Goal: Find specific page/section: Find specific page/section

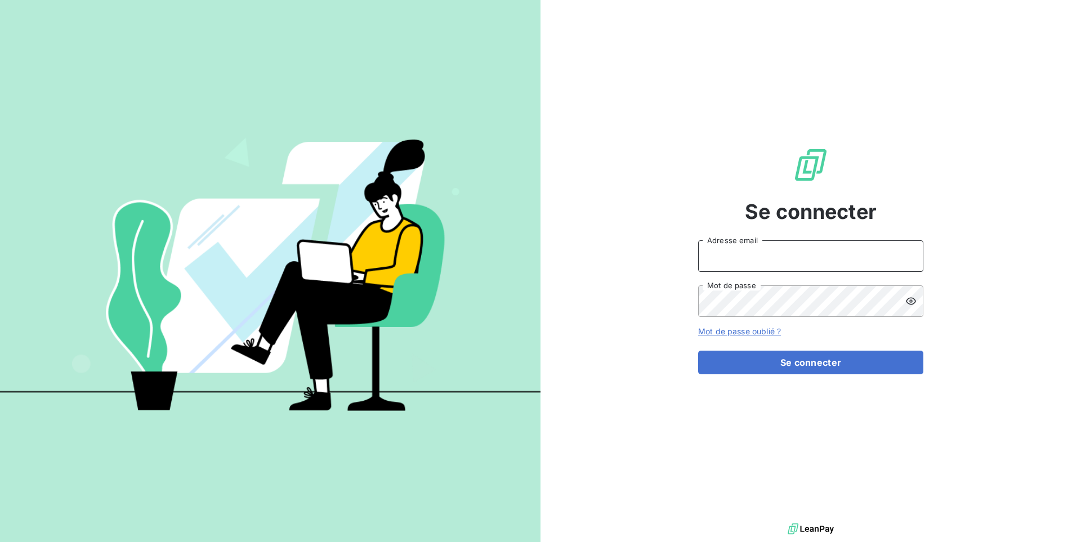
click at [738, 252] on input "Adresse email" at bounding box center [810, 256] width 225 height 32
paste input "omedo"
type input "admin@omedo"
click at [698, 351] on button "Se connecter" at bounding box center [810, 363] width 225 height 24
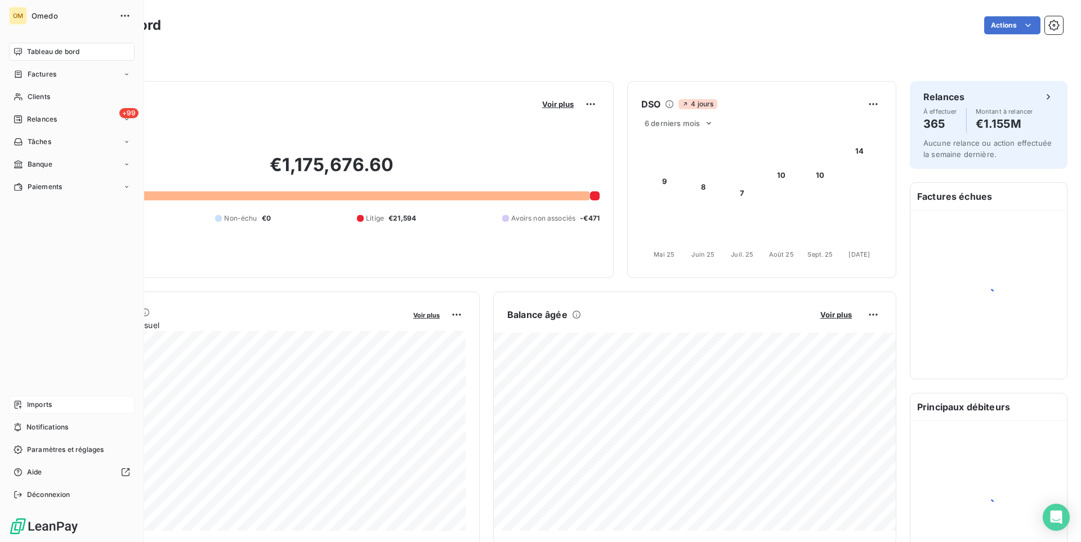
click at [40, 405] on span "Imports" at bounding box center [39, 405] width 25 height 10
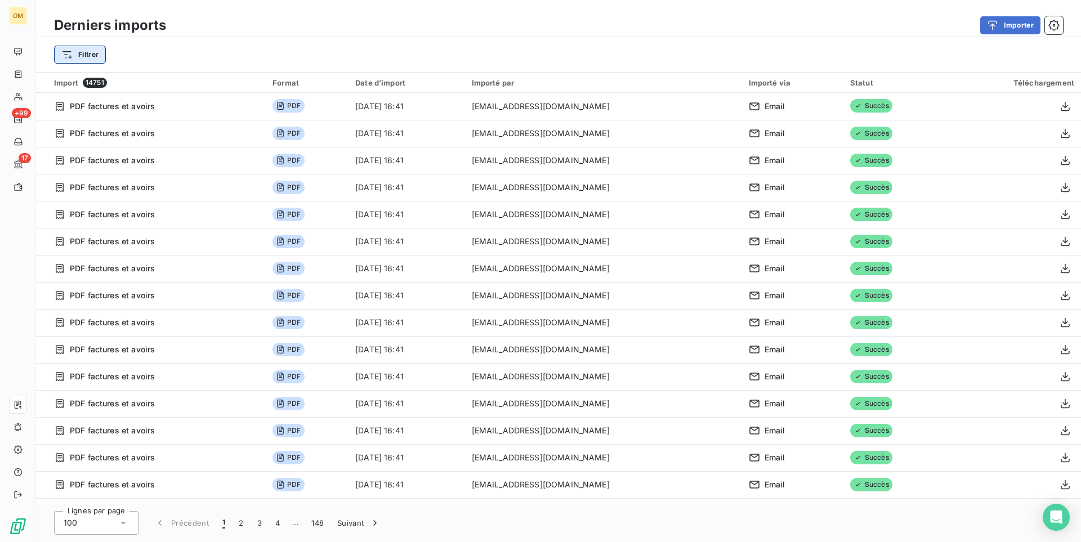
click at [77, 53] on html "OM +99 17 Derniers imports Importer Filtrer Import 14751 Format Date d’import I…" at bounding box center [540, 271] width 1081 height 542
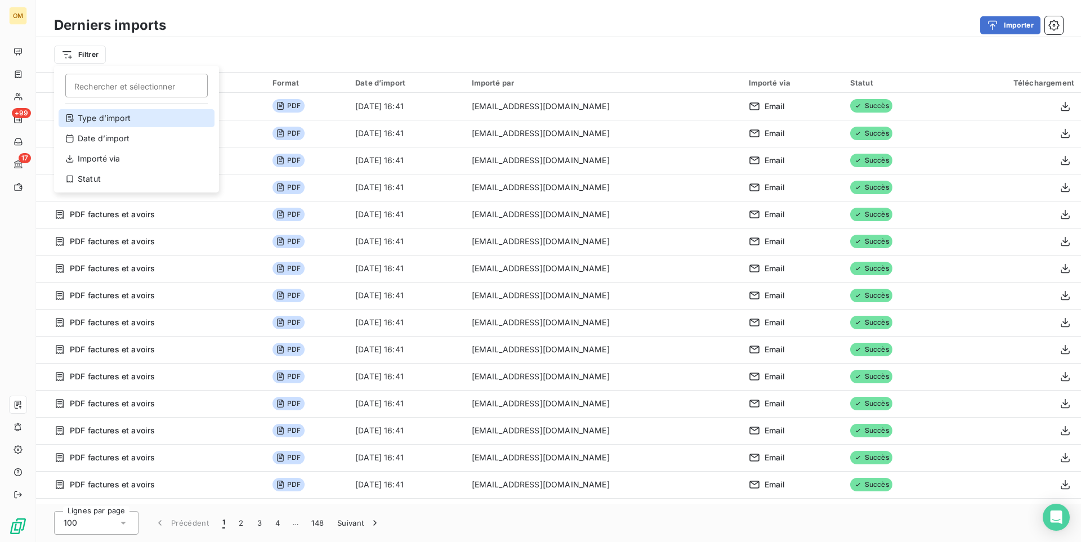
click at [126, 119] on div "Type d’import" at bounding box center [137, 118] width 156 height 18
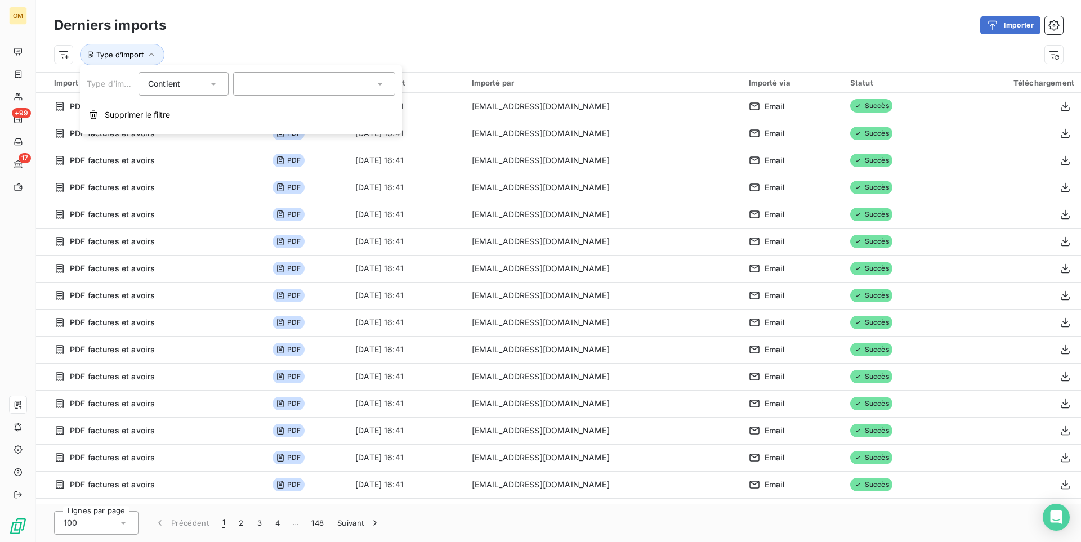
click at [274, 83] on div at bounding box center [314, 84] width 162 height 24
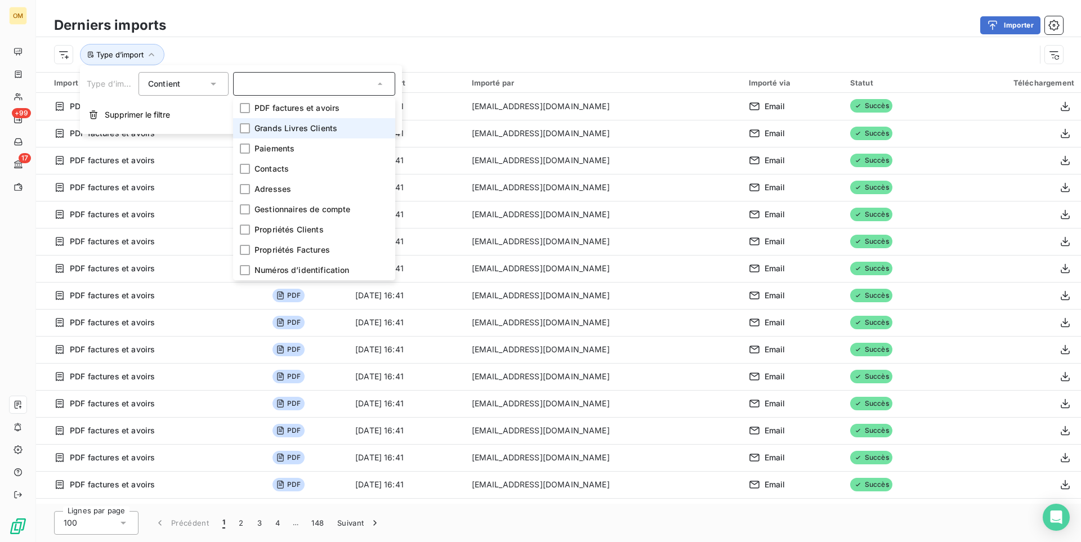
click at [273, 128] on span "Grands Livres Clients" at bounding box center [295, 128] width 83 height 11
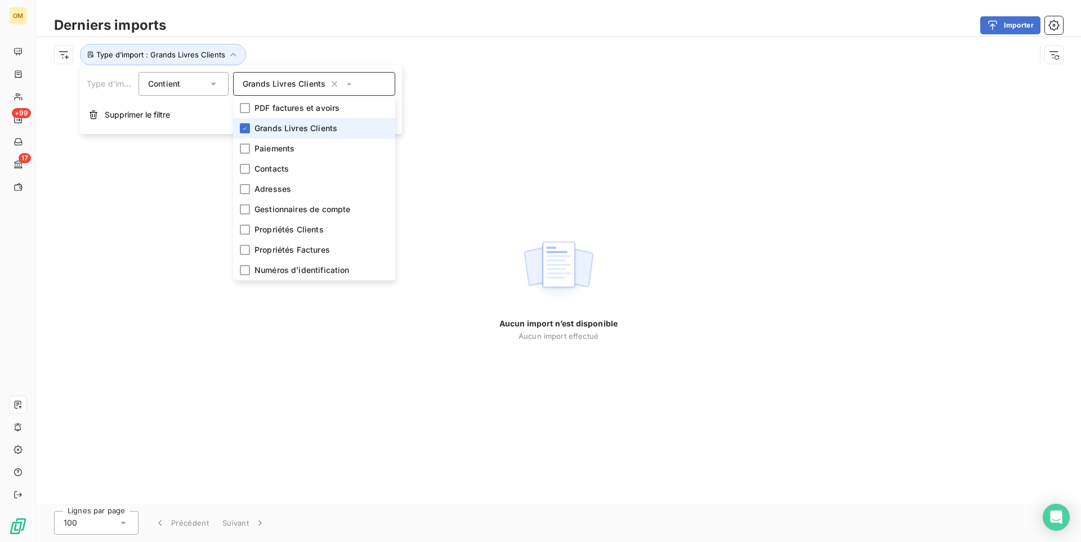
click at [251, 128] on li "Grands Livres Clients" at bounding box center [314, 128] width 162 height 20
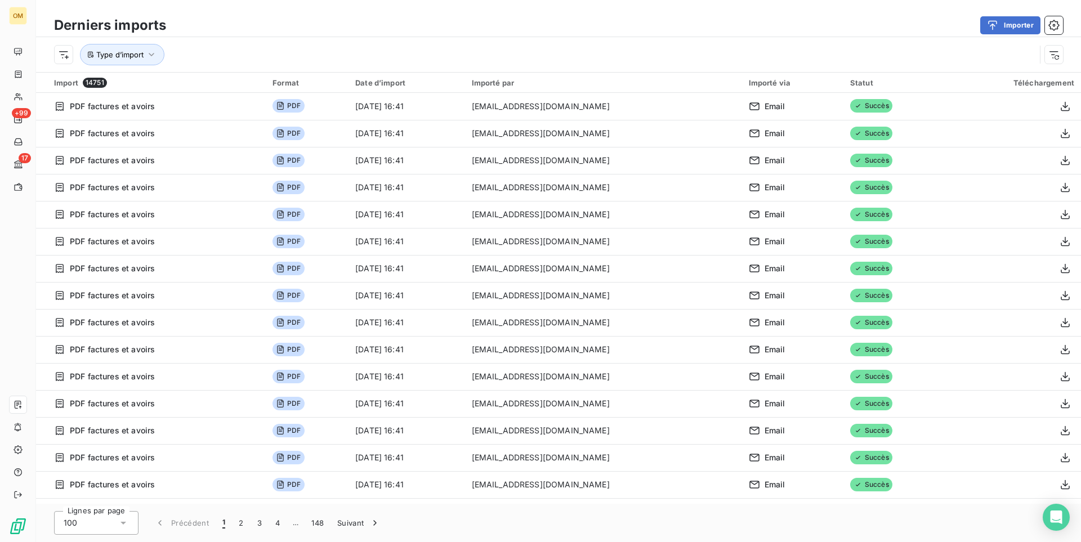
click at [280, 55] on div "Type d’import" at bounding box center [544, 54] width 981 height 21
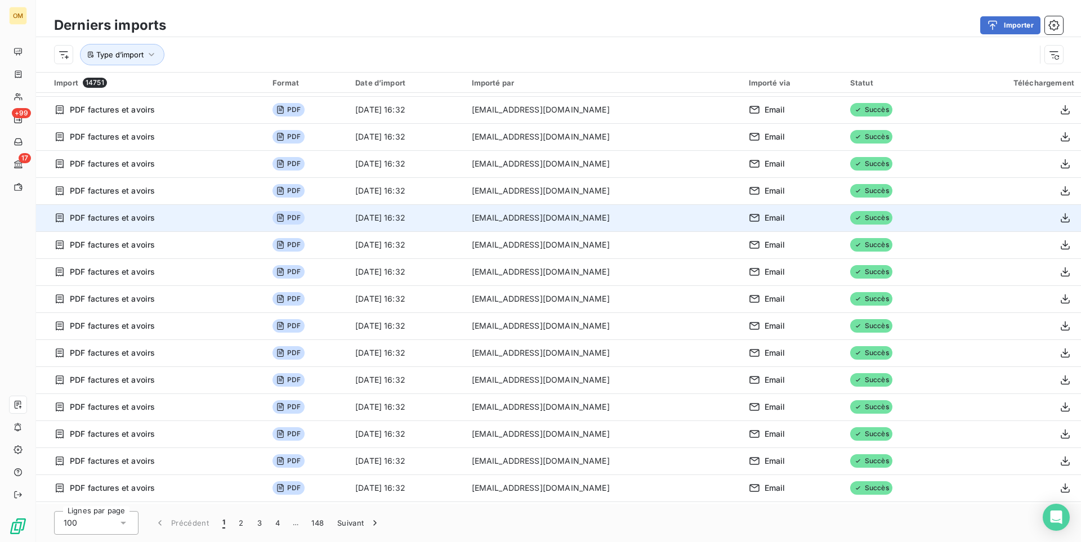
scroll to position [2292, 0]
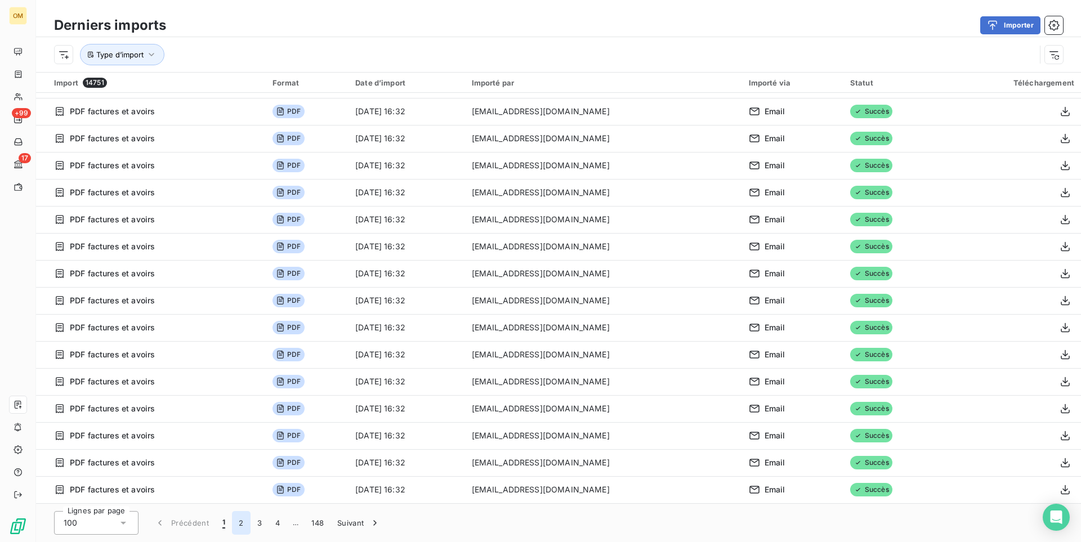
click at [238, 523] on button "2" at bounding box center [241, 523] width 18 height 24
click at [276, 525] on button "4" at bounding box center [278, 523] width 18 height 24
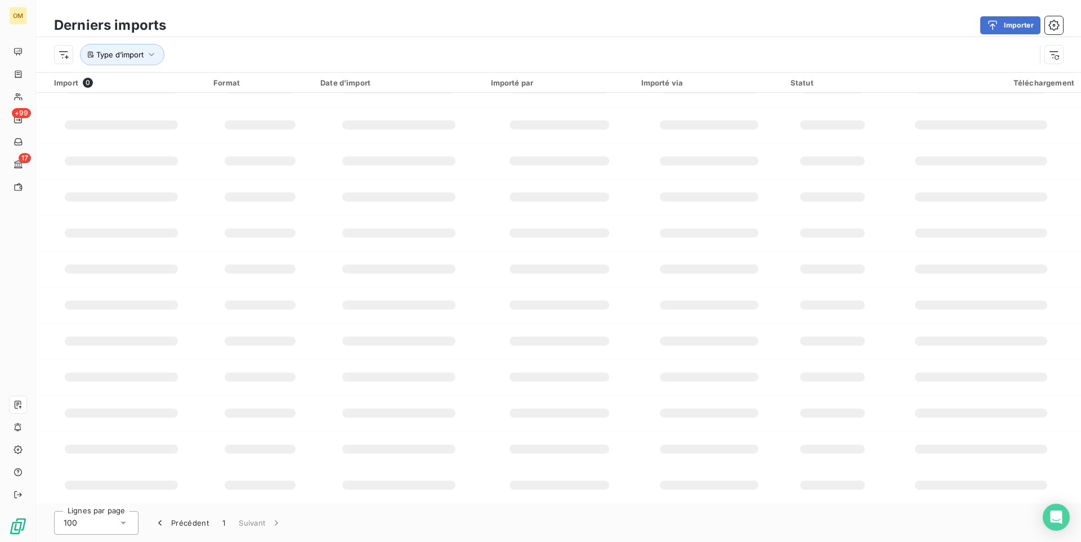
scroll to position [130, 0]
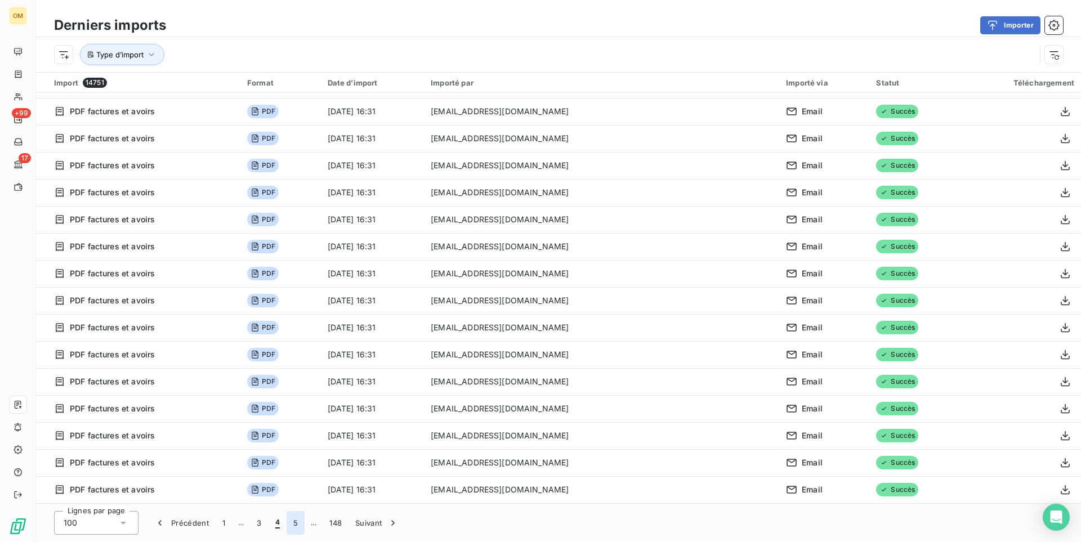
click at [294, 526] on button "5" at bounding box center [296, 523] width 18 height 24
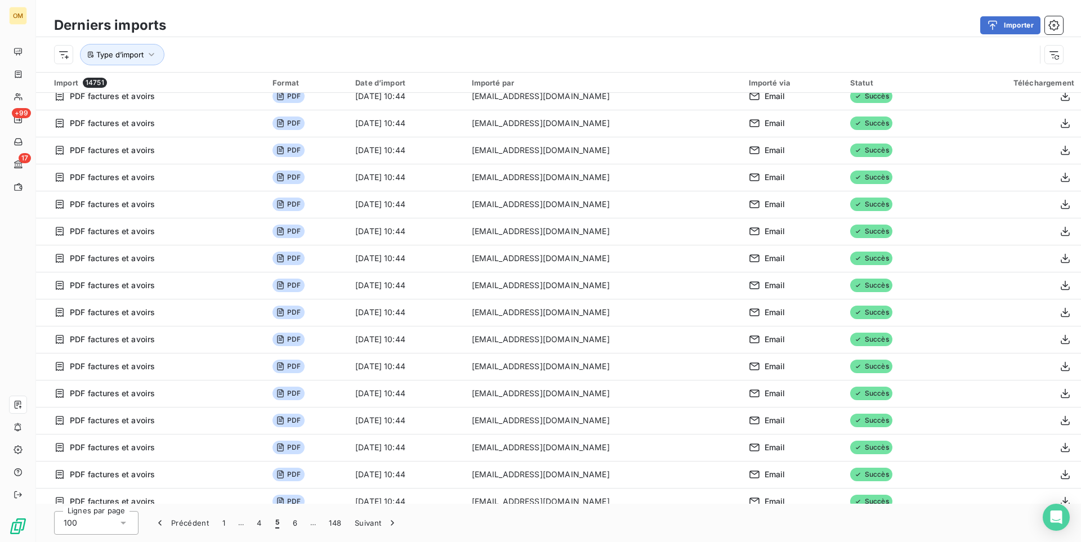
scroll to position [2292, 0]
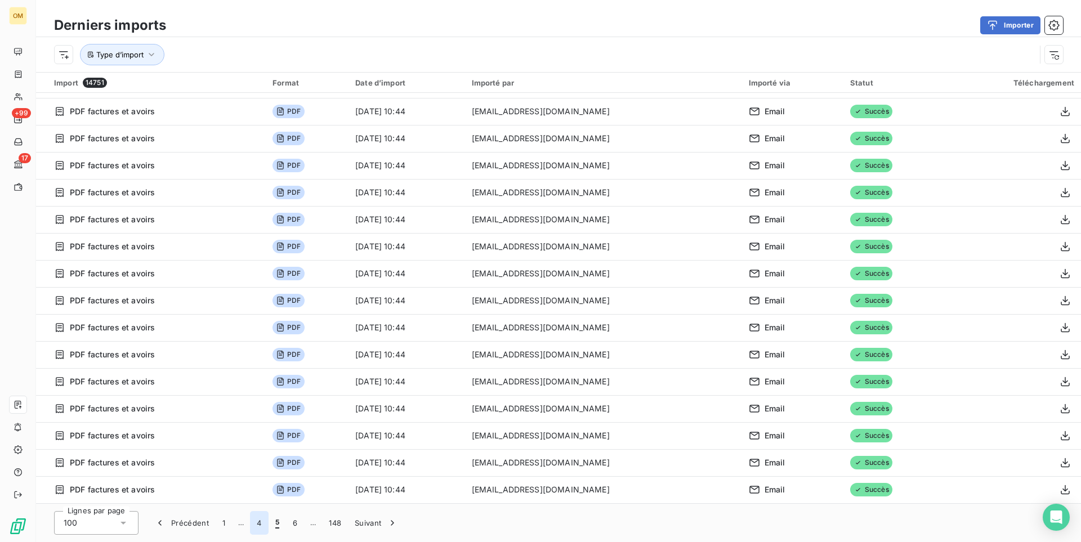
click at [260, 522] on button "4" at bounding box center [259, 523] width 18 height 24
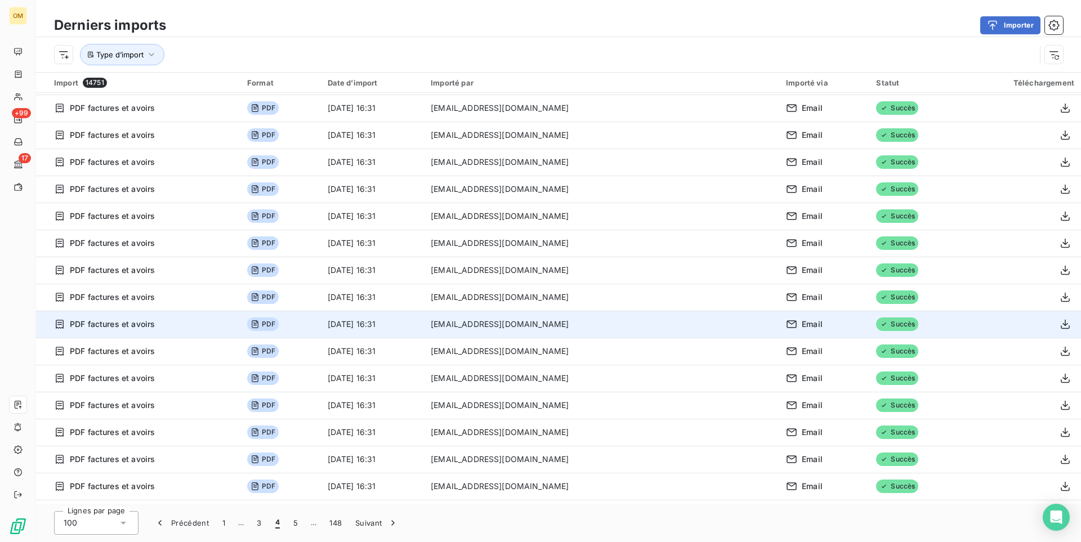
scroll to position [0, 0]
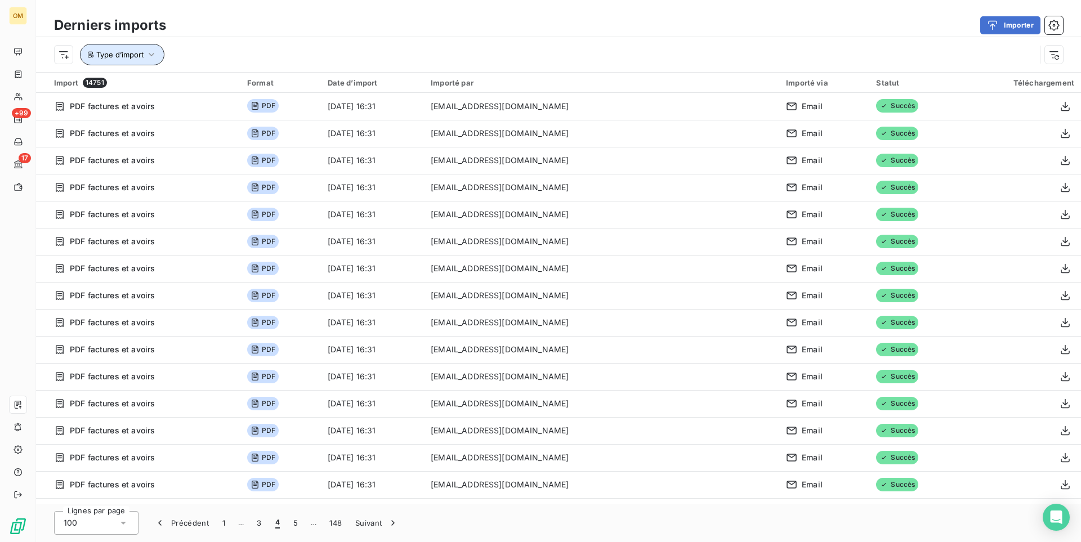
click at [145, 56] on button "Type d’import" at bounding box center [122, 54] width 84 height 21
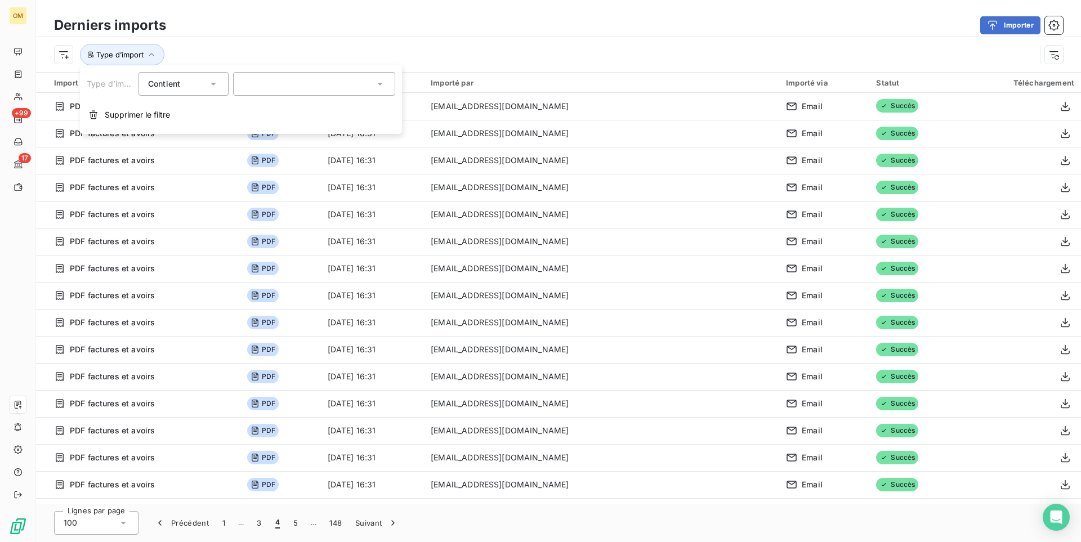
click at [254, 83] on div at bounding box center [314, 84] width 162 height 24
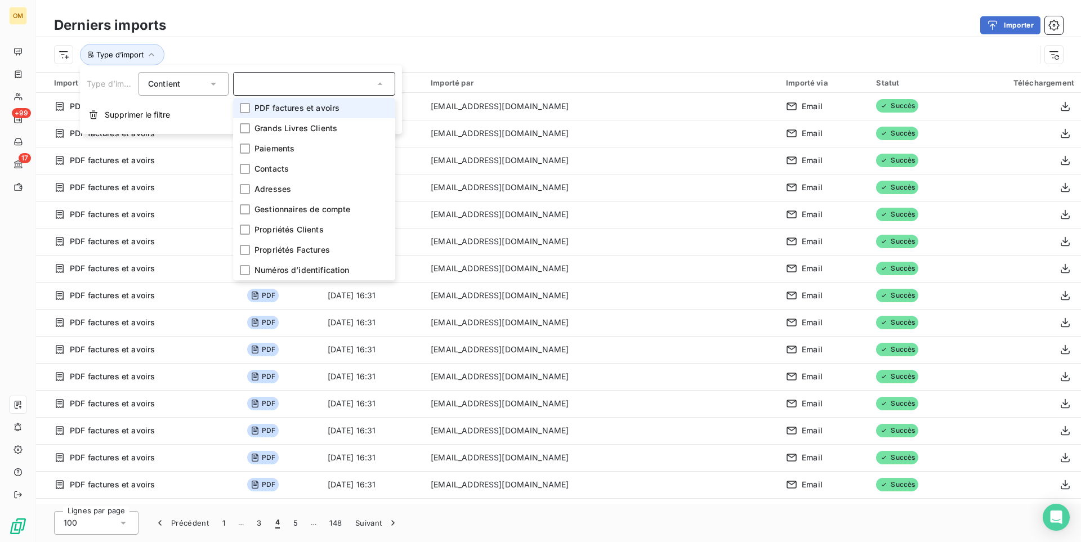
click at [254, 85] on div at bounding box center [314, 84] width 162 height 24
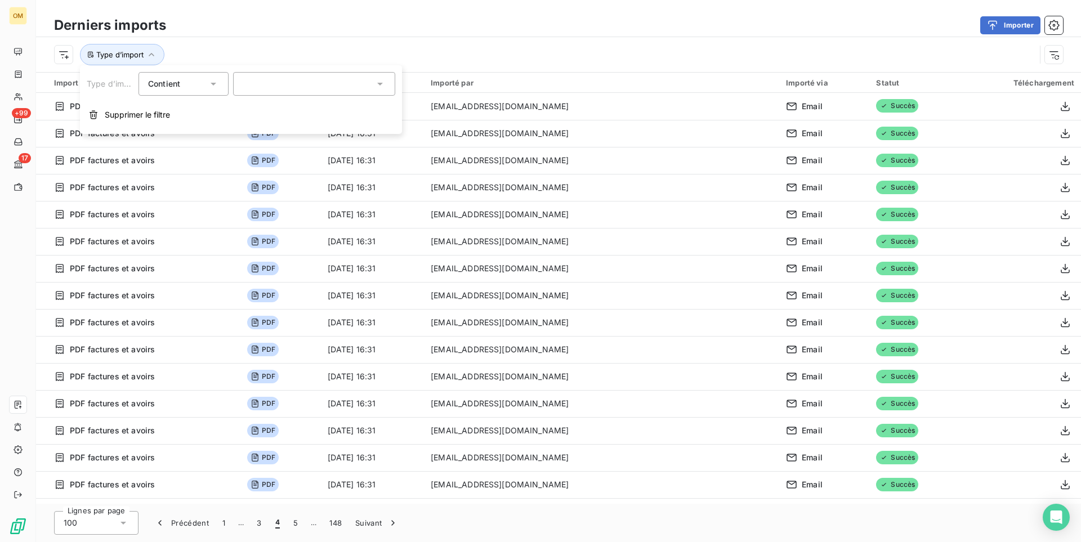
click at [185, 88] on div "Contient is" at bounding box center [178, 84] width 60 height 16
click at [199, 133] on span "Ne contient pas" at bounding box center [191, 131] width 61 height 10
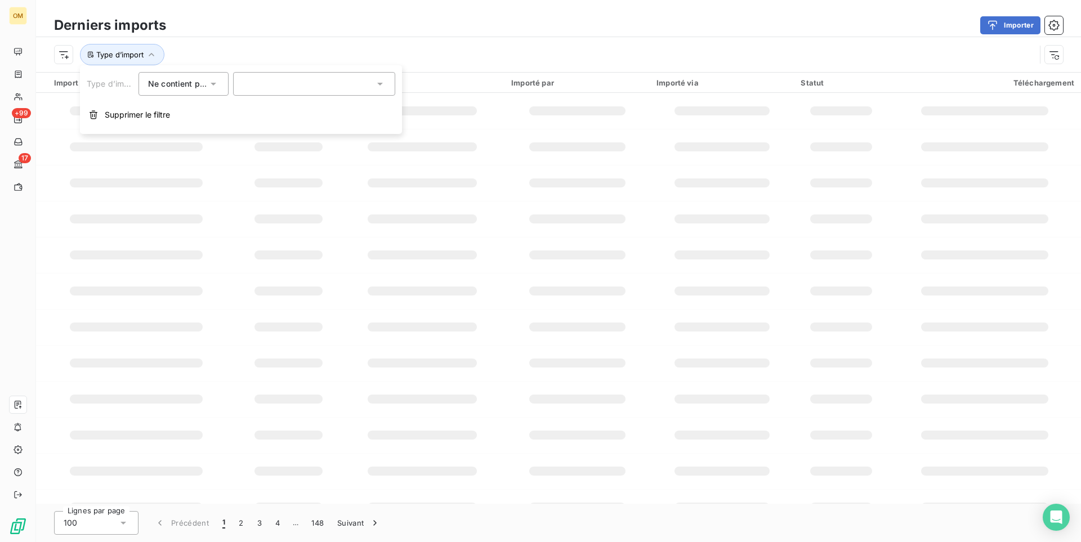
click at [283, 87] on div at bounding box center [314, 84] width 162 height 24
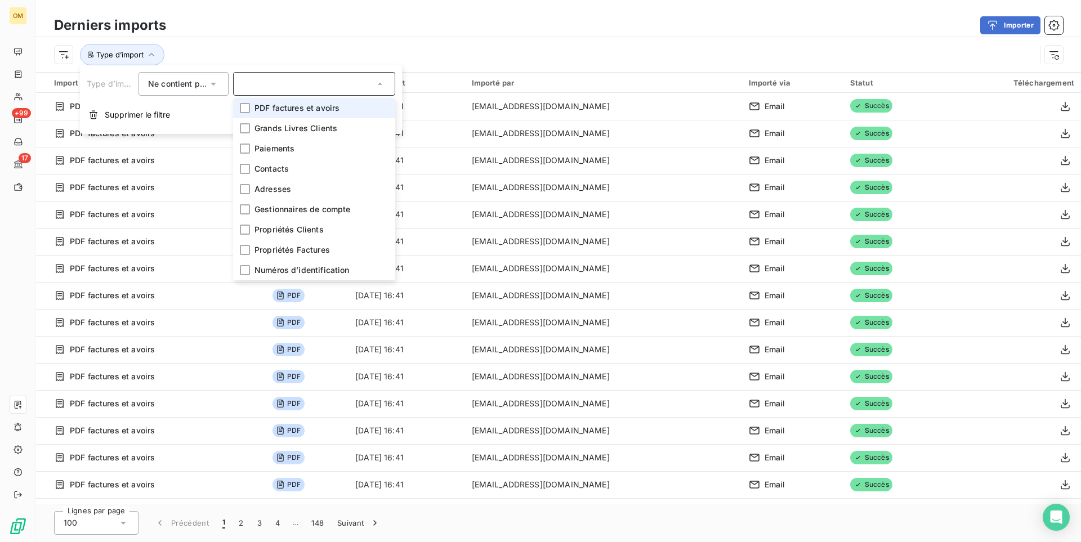
click at [287, 110] on span "PDF factures et avoirs" at bounding box center [296, 107] width 85 height 11
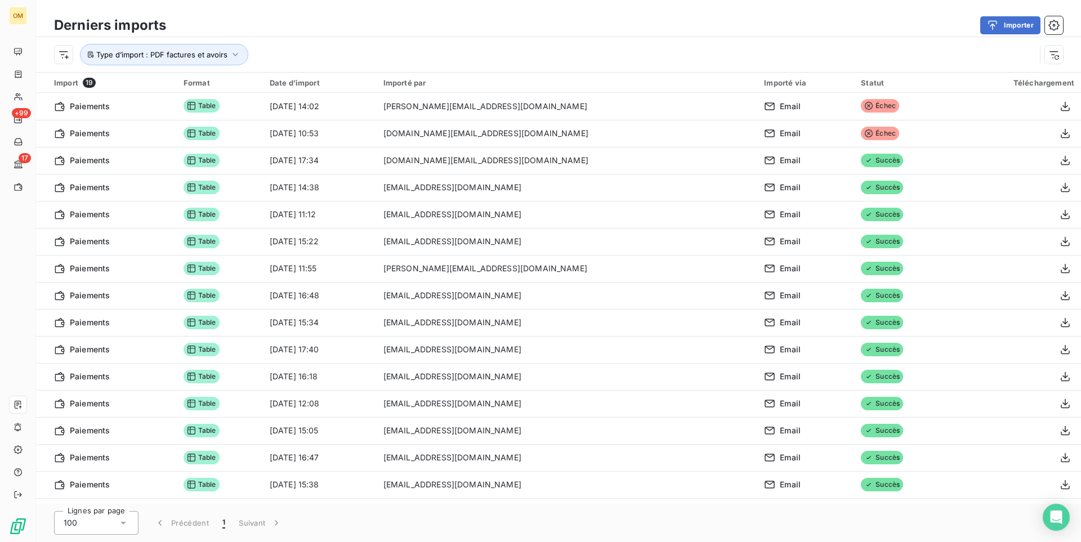
click at [322, 55] on div "Type d’import : PDF factures et avoirs" at bounding box center [544, 54] width 981 height 21
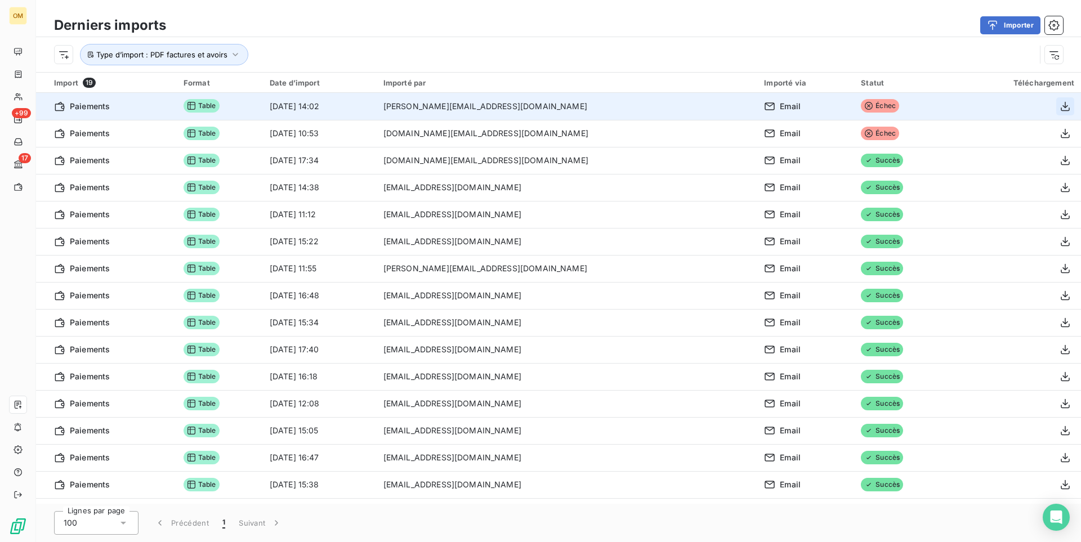
click at [1064, 104] on icon "button" at bounding box center [1064, 106] width 11 height 11
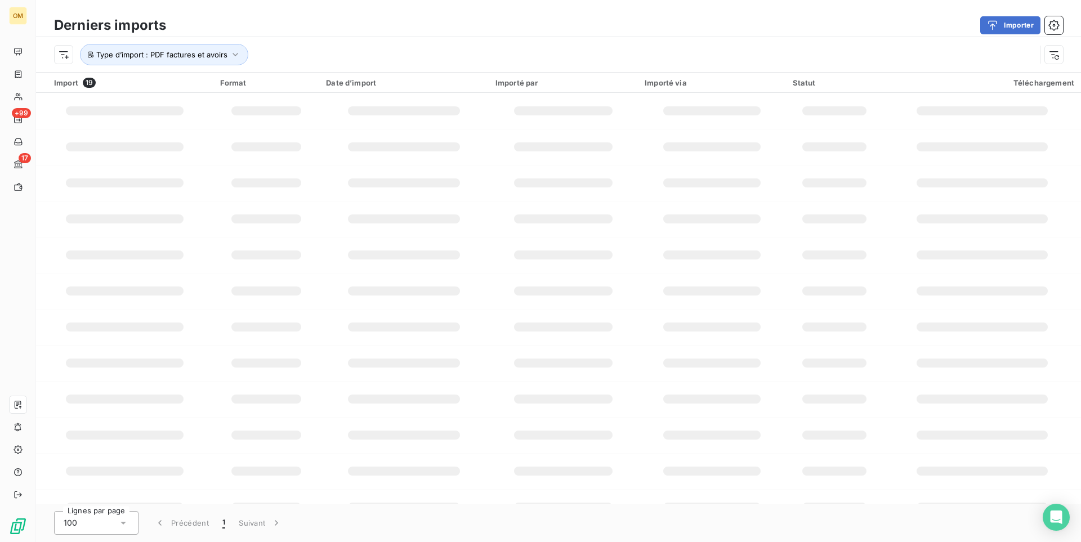
click at [350, 50] on div "Type d’import : PDF factures et avoirs" at bounding box center [544, 54] width 981 height 21
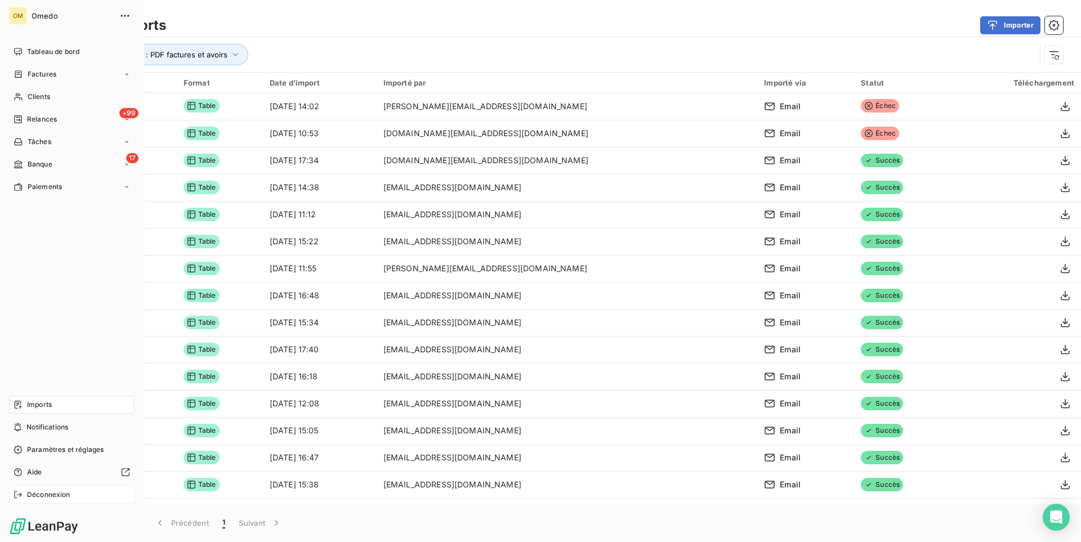
click at [65, 493] on span "Déconnexion" at bounding box center [48, 495] width 43 height 10
